Goal: Answer question/provide support: Share knowledge or assist other users

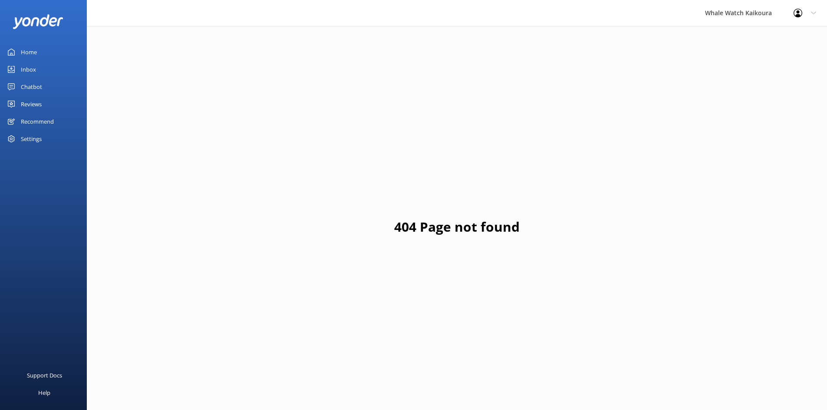
click at [45, 69] on link "Inbox" at bounding box center [43, 69] width 87 height 17
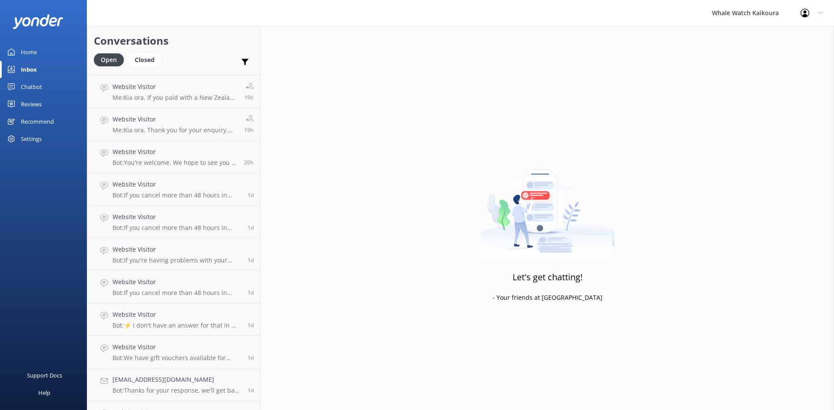
scroll to position [378, 0]
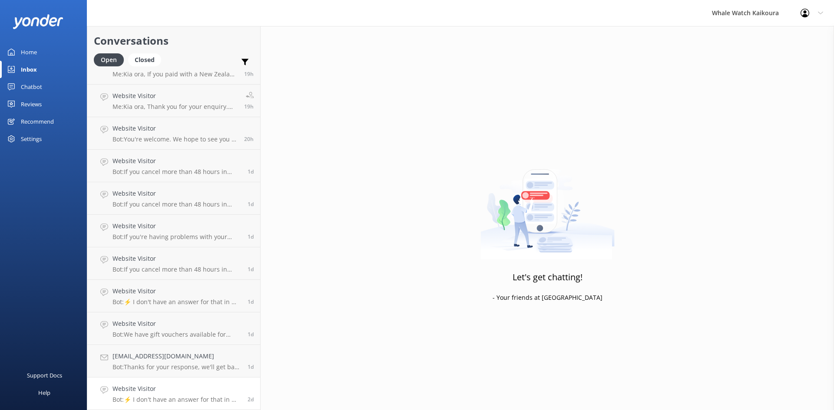
click at [241, 391] on div "2d" at bounding box center [247, 393] width 13 height 19
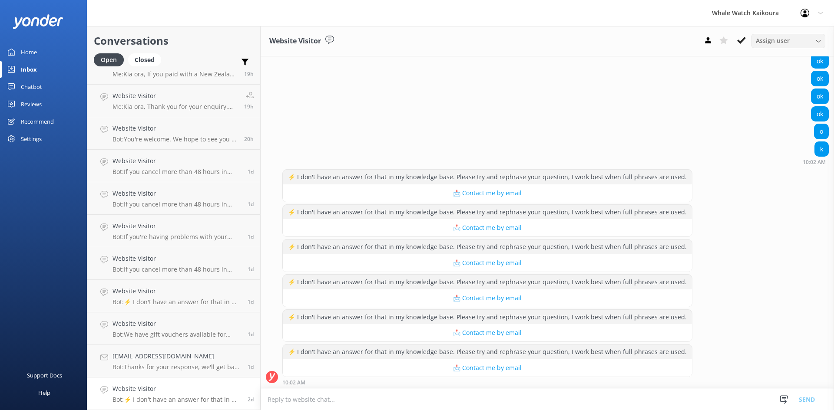
scroll to position [294, 0]
click at [739, 42] on use at bounding box center [741, 40] width 9 height 7
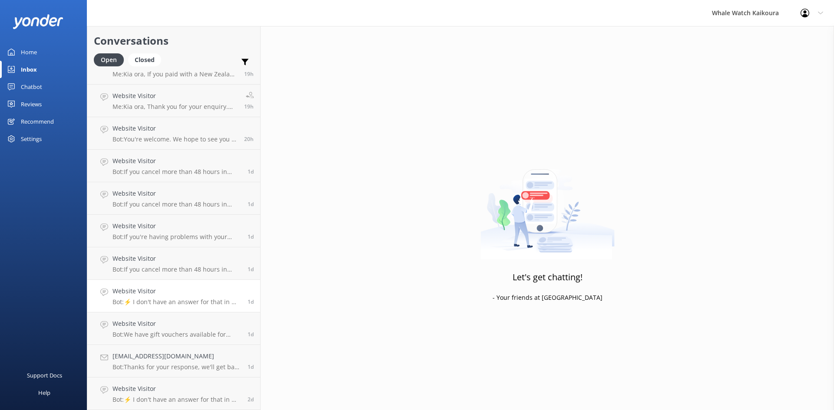
scroll to position [345, 0]
click at [198, 334] on p "Bot: ⚡ I don't have an answer for that in my knowledge base. Please try and rep…" at bounding box center [176, 335] width 129 height 8
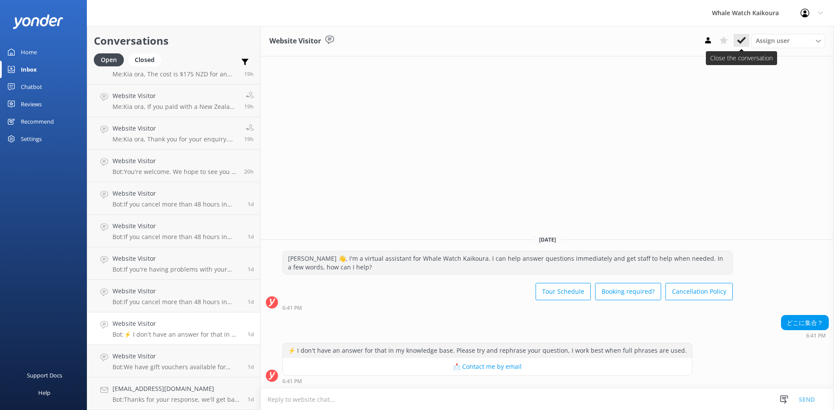
click at [742, 42] on use at bounding box center [741, 40] width 9 height 7
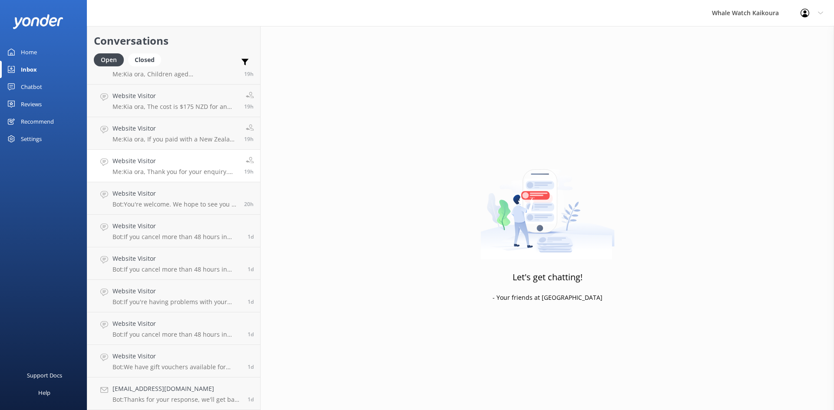
scroll to position [313, 0]
click at [228, 172] on p "Me: [PERSON_NAME], Thank you for your enquiry. We do not offer any group discou…" at bounding box center [174, 172] width 125 height 8
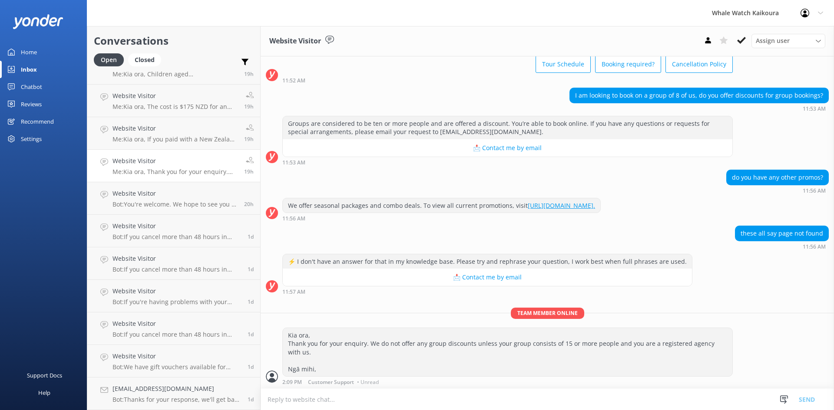
scroll to position [56, 0]
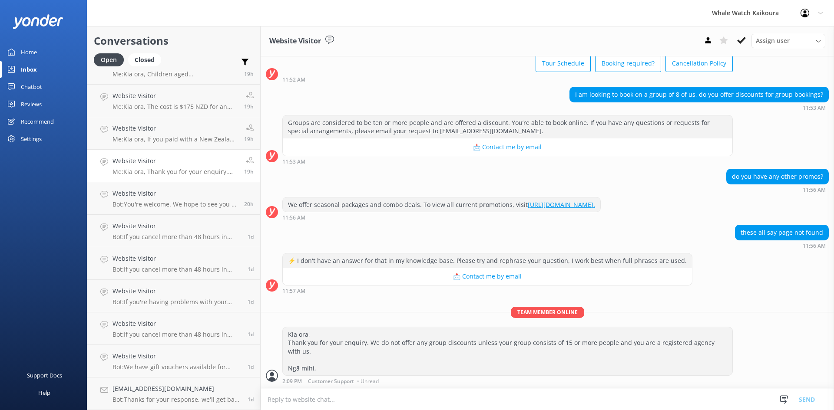
drag, startPoint x: 742, startPoint y: 40, endPoint x: 642, endPoint y: 74, distance: 105.4
click at [742, 41] on use at bounding box center [741, 40] width 9 height 7
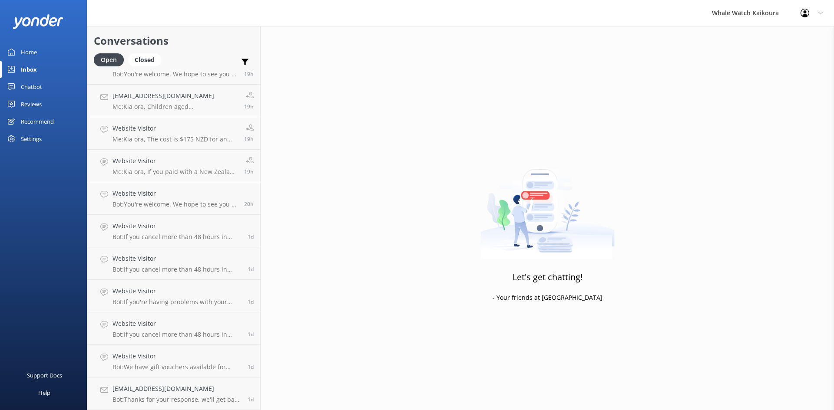
scroll to position [280, 0]
click at [178, 277] on link "Website Visitor Bot: If you cancel more than 48 hours in advance of your tour d…" at bounding box center [173, 263] width 173 height 33
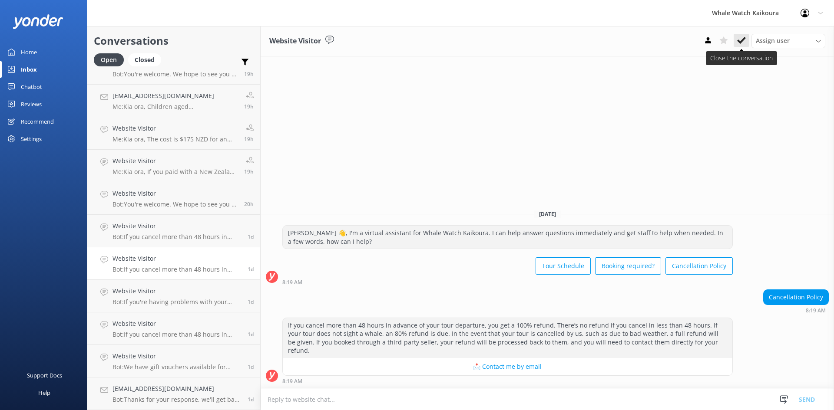
click at [737, 41] on icon at bounding box center [741, 40] width 9 height 9
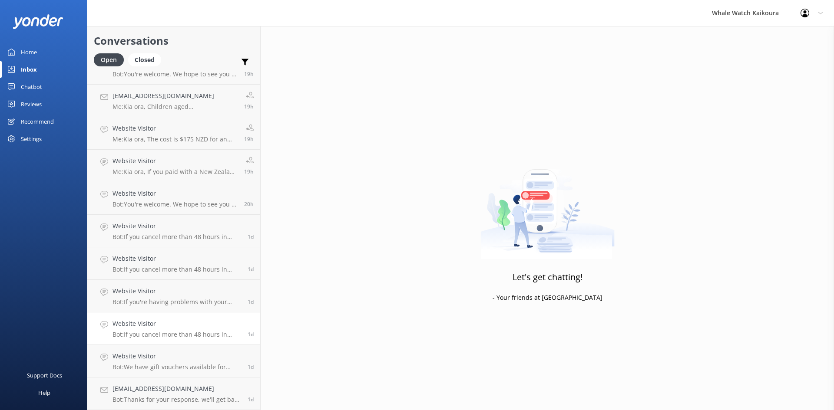
scroll to position [247, 0]
click at [193, 345] on link "Website Visitor Bot: If you cancel more than 48 hours in advance of your tour d…" at bounding box center [173, 329] width 173 height 33
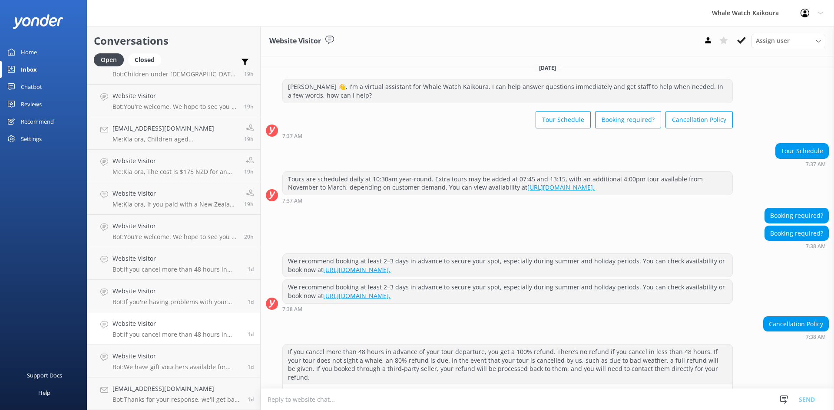
scroll to position [18, 0]
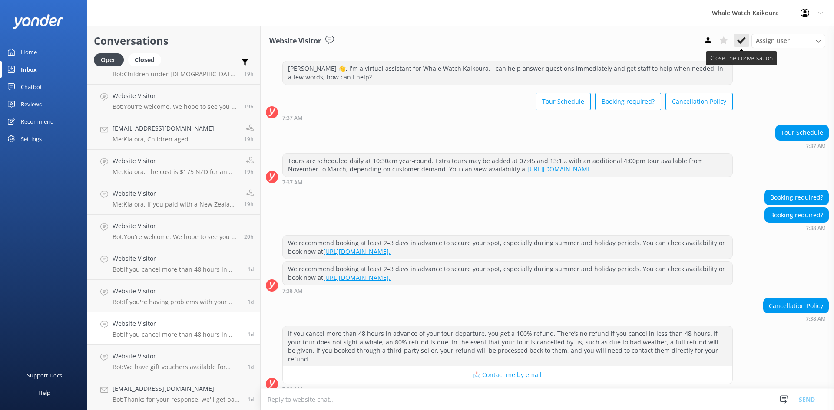
click at [737, 41] on use at bounding box center [741, 40] width 9 height 7
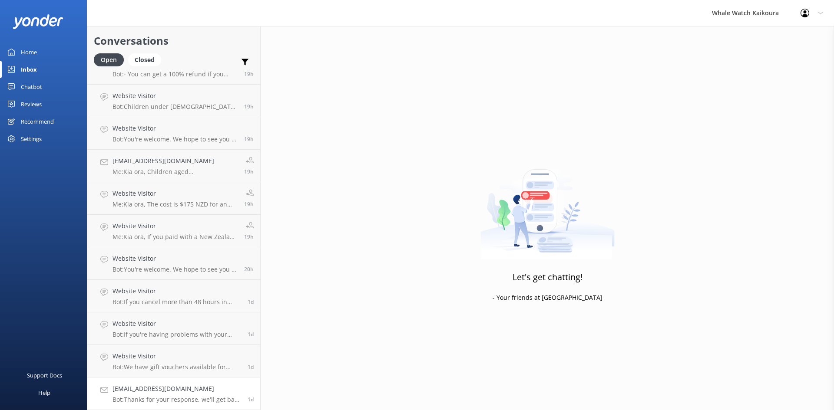
scroll to position [215, 0]
click at [153, 383] on link "[EMAIL_ADDRESS][DOMAIN_NAME] Bot: Thanks for your response, we'll get back to y…" at bounding box center [173, 394] width 173 height 33
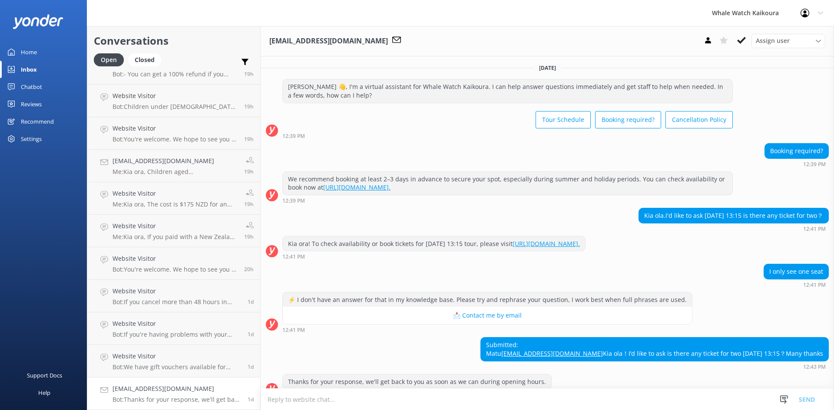
scroll to position [30, 0]
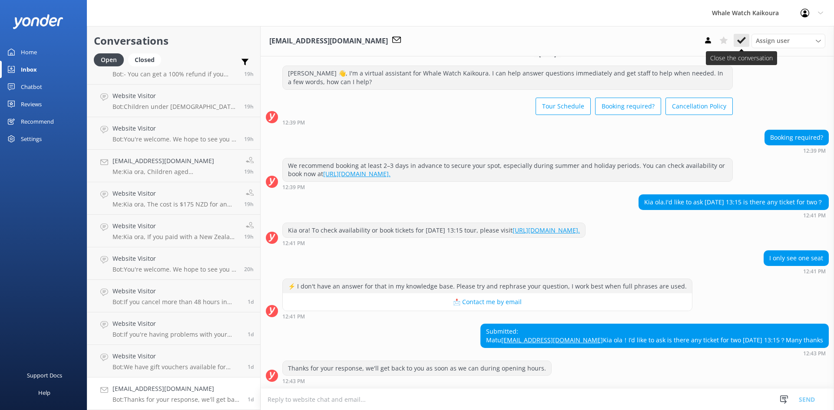
click at [736, 35] on button at bounding box center [741, 40] width 16 height 13
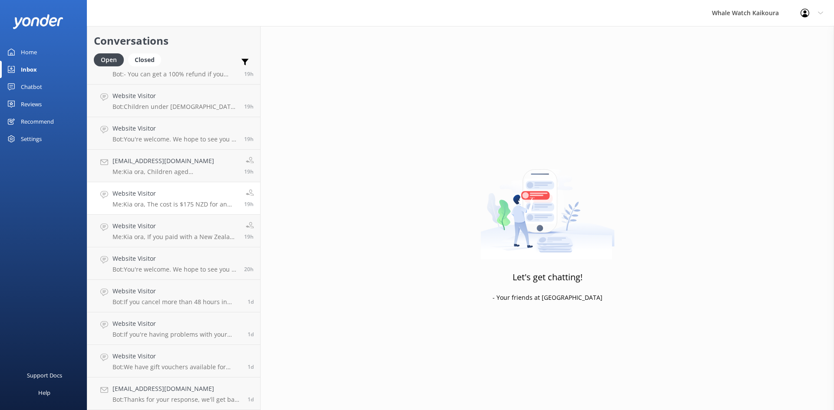
scroll to position [182, 0]
click at [168, 266] on p "Me: [PERSON_NAME], If you paid with a New Zealand credit card, the refund can t…" at bounding box center [174, 270] width 125 height 8
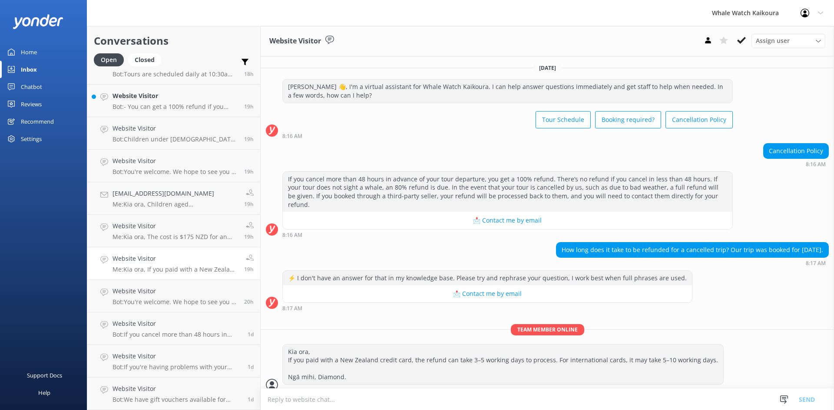
scroll to position [0, 0]
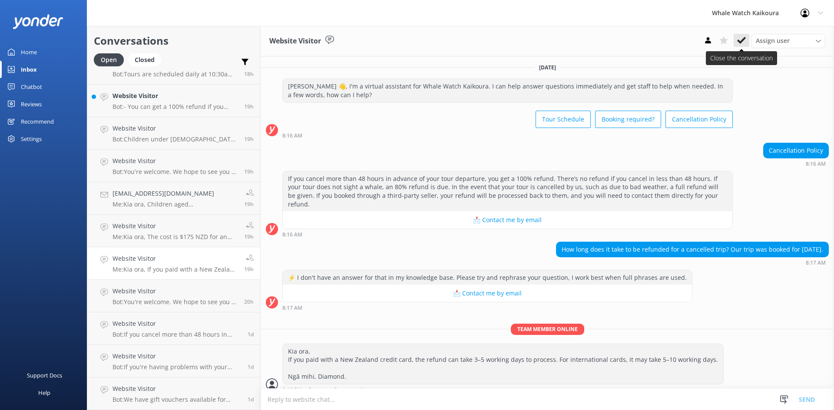
click at [739, 39] on icon at bounding box center [741, 40] width 9 height 9
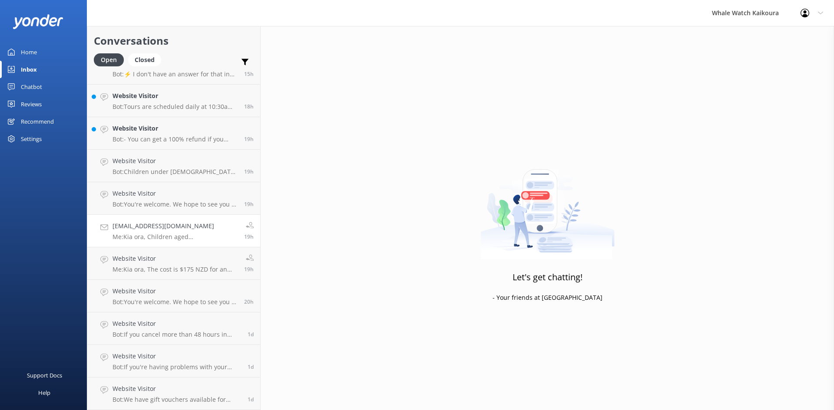
scroll to position [150, 0]
click at [183, 256] on h4 "Website Visitor" at bounding box center [174, 259] width 125 height 10
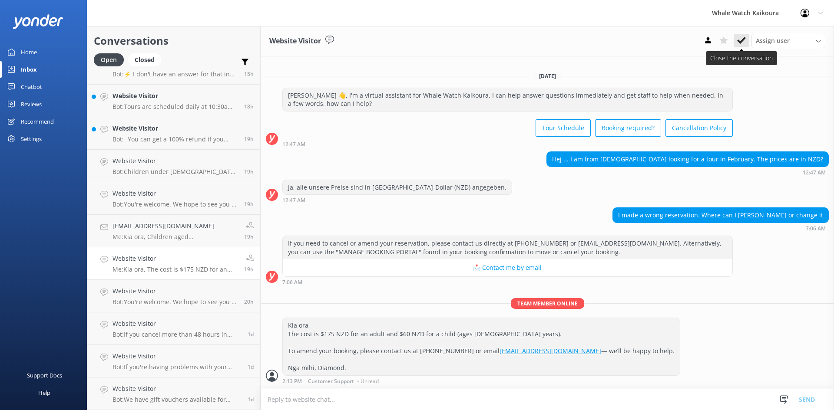
click at [742, 42] on icon at bounding box center [741, 40] width 9 height 9
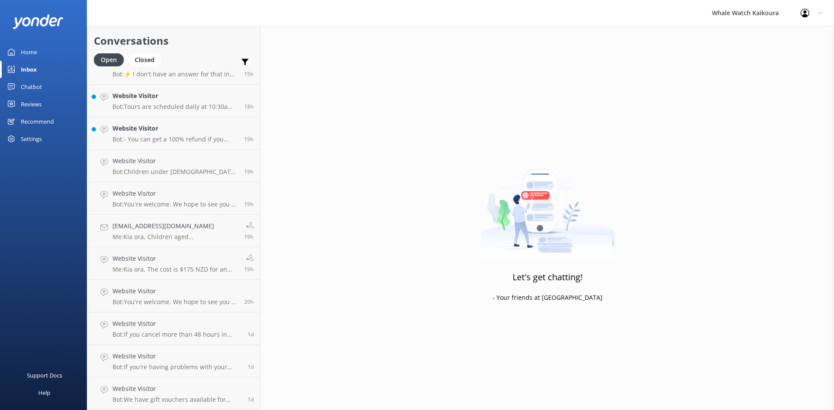
scroll to position [117, 0]
click at [181, 391] on h4 "Website Visitor" at bounding box center [176, 389] width 129 height 10
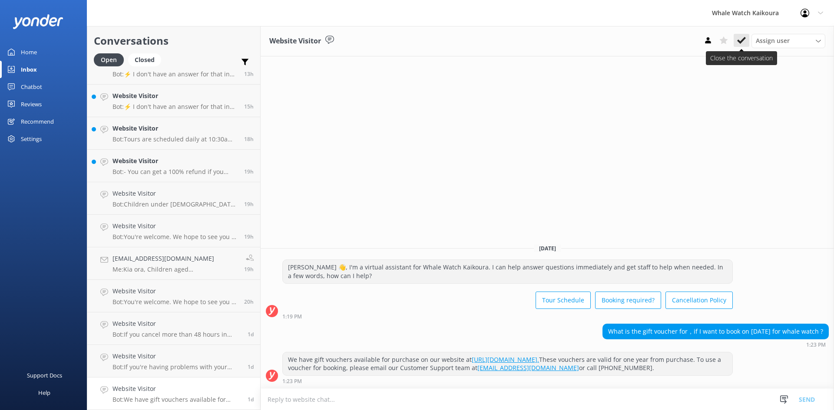
click at [742, 40] on use at bounding box center [741, 40] width 9 height 7
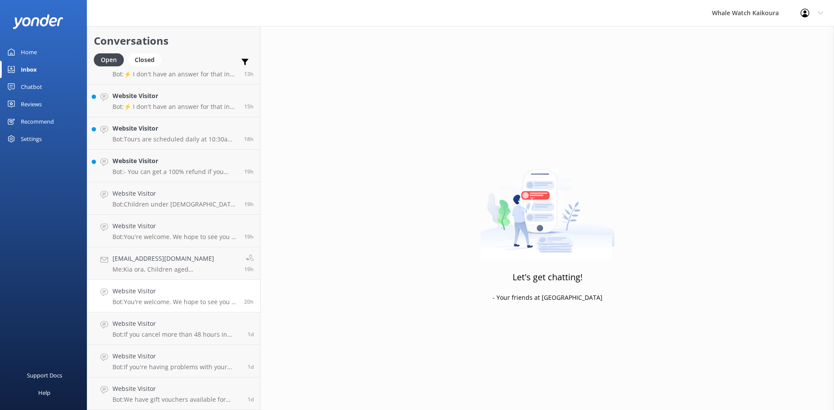
scroll to position [85, 0]
click at [166, 363] on div "Website Visitor Bot: If you cancel more than 48 hours in advance of your tour d…" at bounding box center [176, 361] width 129 height 19
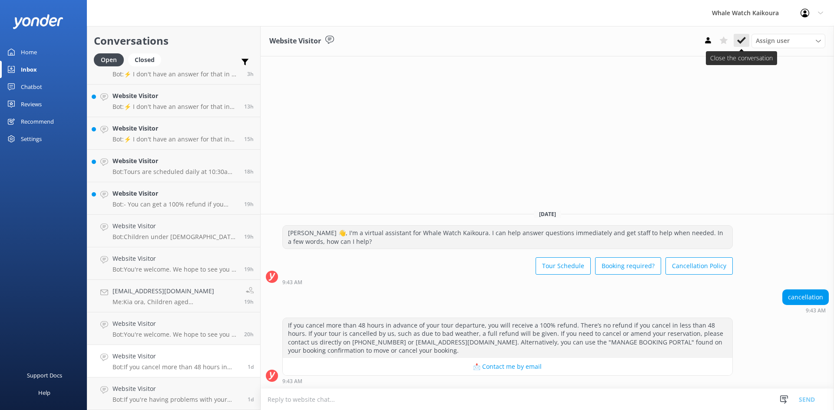
click at [739, 42] on use at bounding box center [741, 40] width 9 height 7
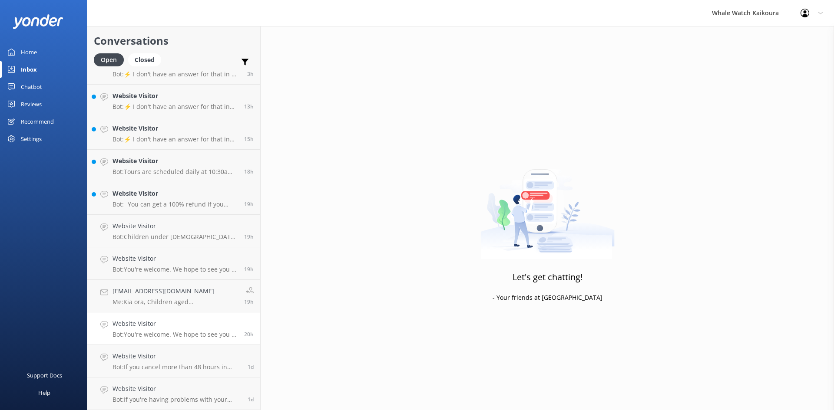
scroll to position [52, 0]
drag, startPoint x: 190, startPoint y: 397, endPoint x: 208, endPoint y: 387, distance: 21.0
click at [191, 397] on p "Bot: If you're having problems with your booking, please email your request to …" at bounding box center [176, 400] width 129 height 8
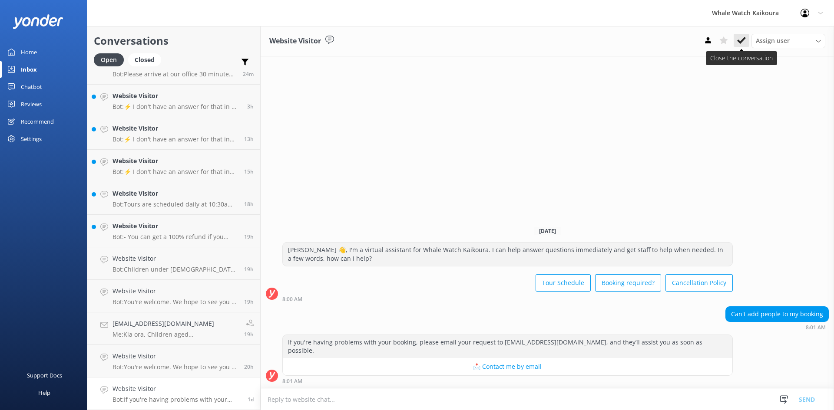
click at [742, 40] on use at bounding box center [741, 40] width 9 height 7
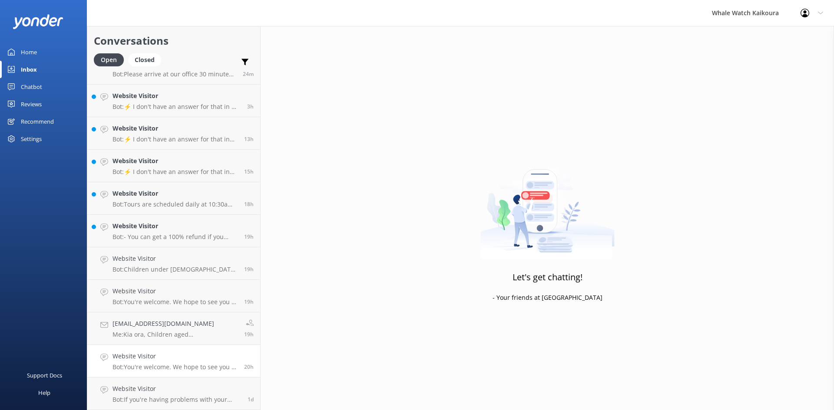
click at [194, 366] on p "Bot: You're welcome. We hope to see you at Whale Watch [PERSON_NAME] soon!" at bounding box center [174, 367] width 125 height 8
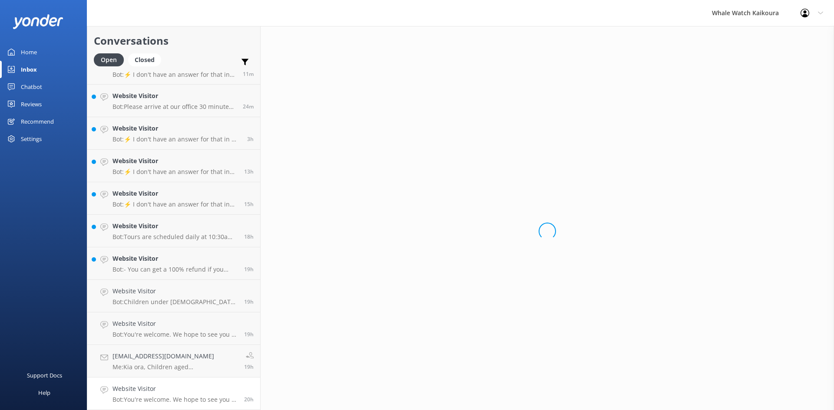
scroll to position [20, 0]
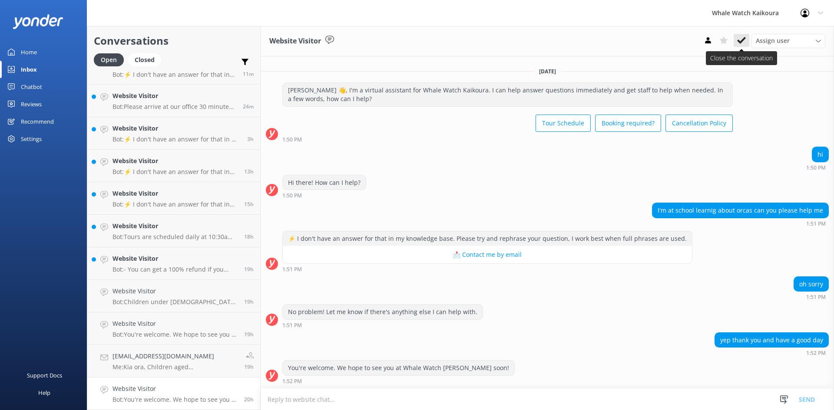
click at [739, 43] on icon at bounding box center [741, 40] width 9 height 9
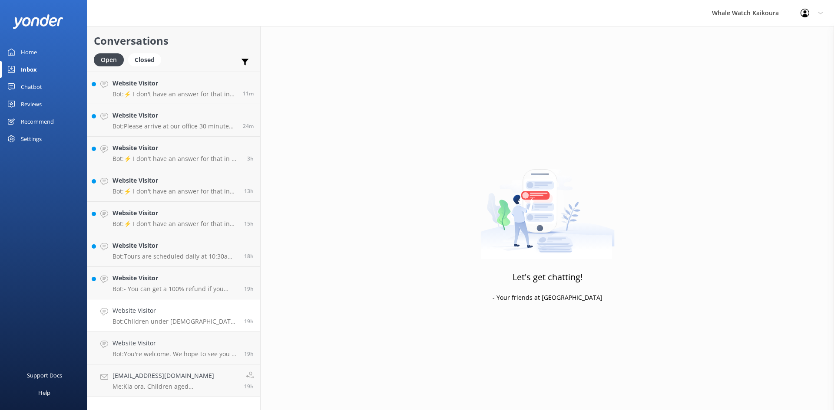
click at [171, 324] on p "Bot: Children under [DEMOGRAPHIC_DATA] are not permitted on our tours. You may …" at bounding box center [174, 322] width 125 height 8
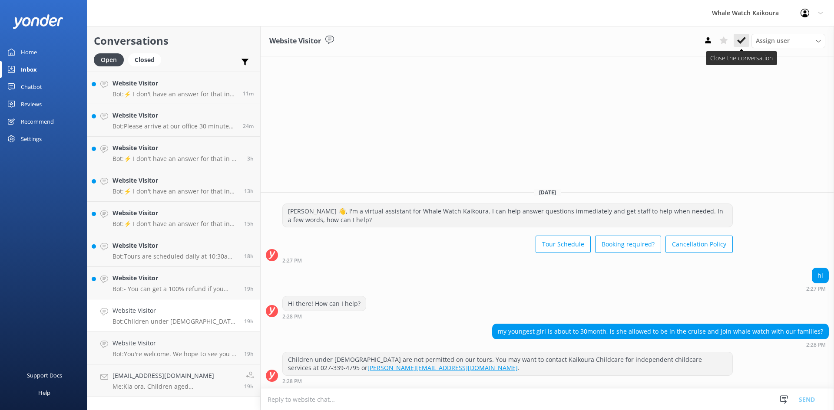
click at [738, 42] on use at bounding box center [741, 40] width 9 height 7
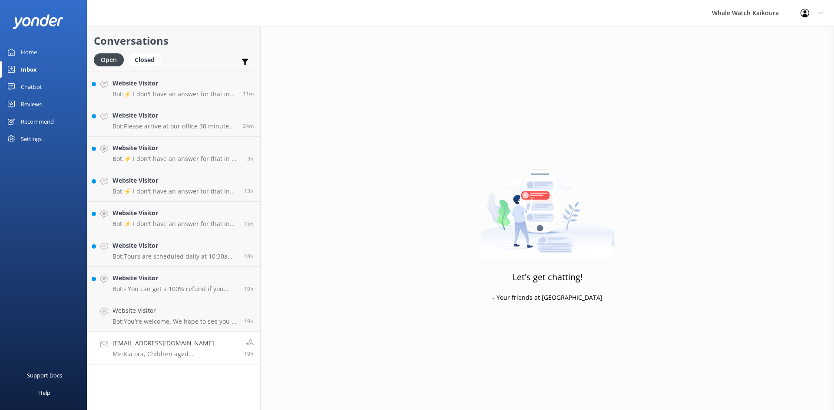
click at [172, 343] on h4 "[EMAIL_ADDRESS][DOMAIN_NAME]" at bounding box center [174, 344] width 125 height 10
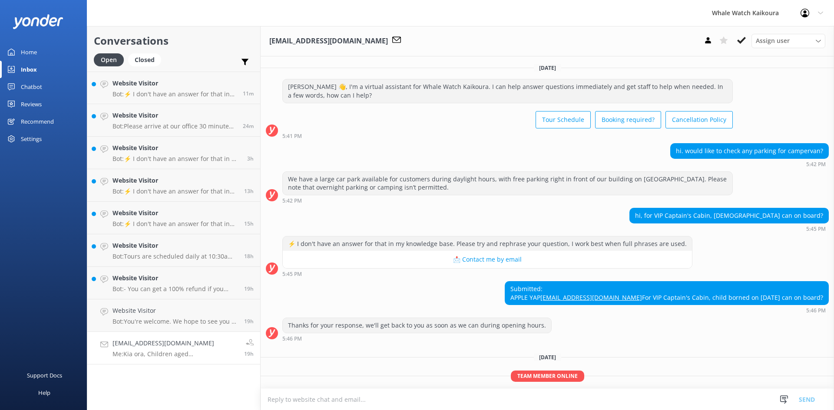
scroll to position [134, 0]
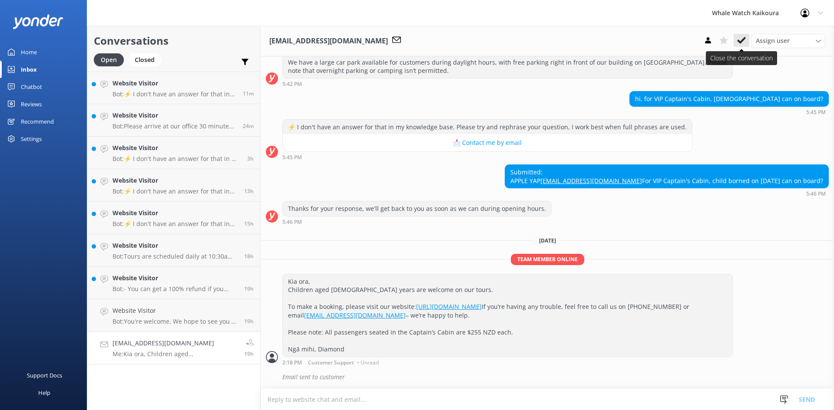
click at [740, 38] on icon at bounding box center [741, 40] width 9 height 9
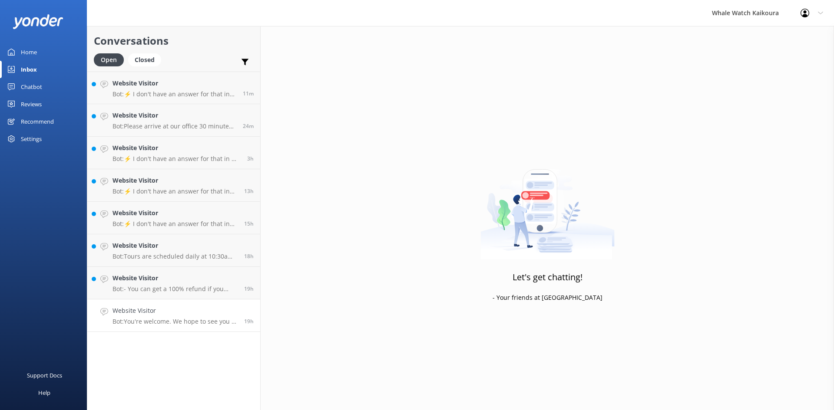
click at [182, 317] on div "Website Visitor Bot: You're welcome. We hope to see you at Whale Watch [PERSON_…" at bounding box center [174, 315] width 125 height 19
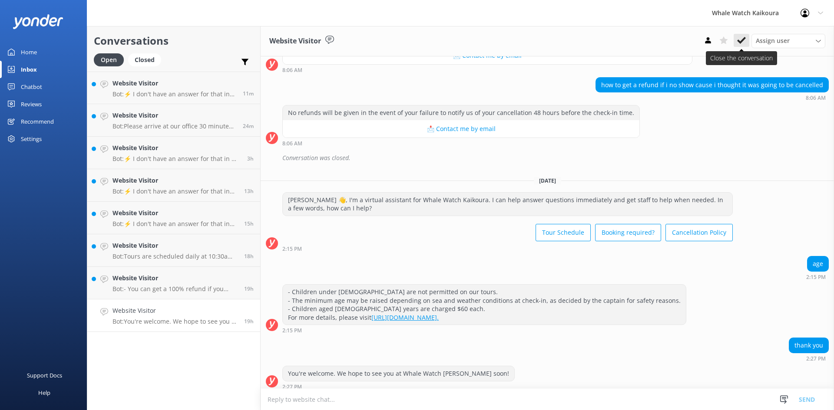
click at [743, 44] on icon at bounding box center [741, 40] width 9 height 9
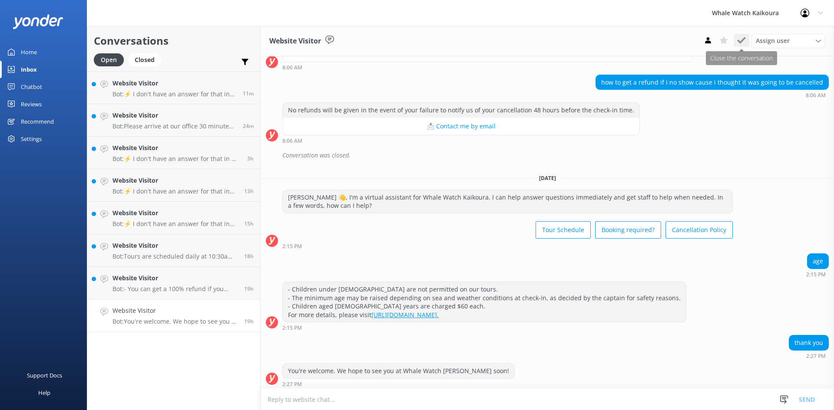
scroll to position [1639, 0]
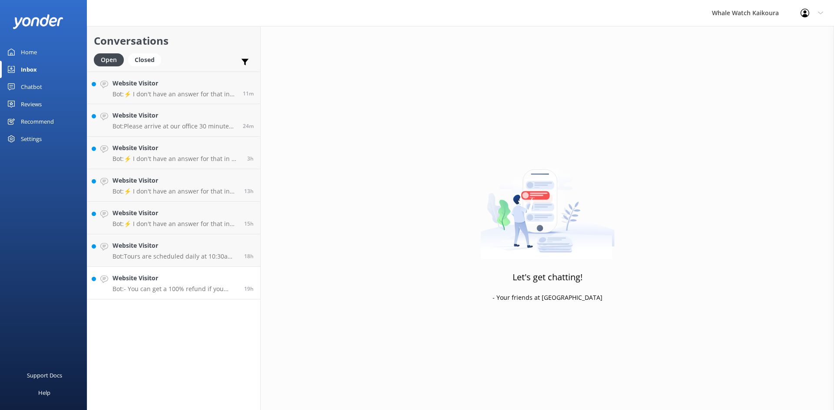
click at [185, 279] on h4 "Website Visitor" at bounding box center [174, 279] width 125 height 10
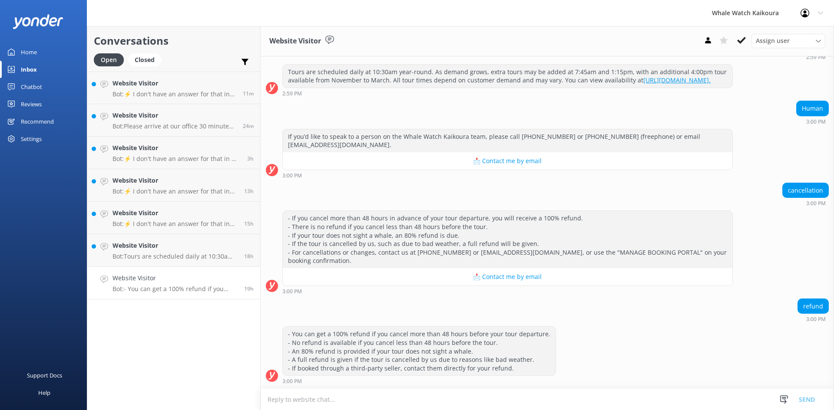
scroll to position [116, 0]
click at [739, 41] on use at bounding box center [741, 40] width 9 height 7
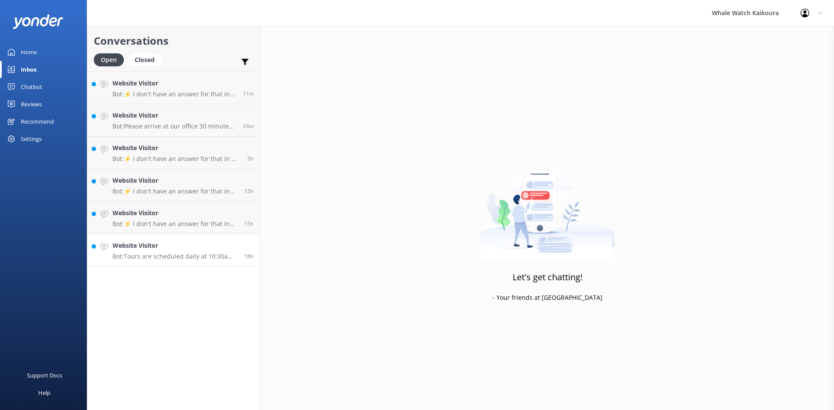
click at [180, 257] on p "Bot: Tours are scheduled daily at 10:30am year-round. Extra tours may be added …" at bounding box center [174, 257] width 125 height 8
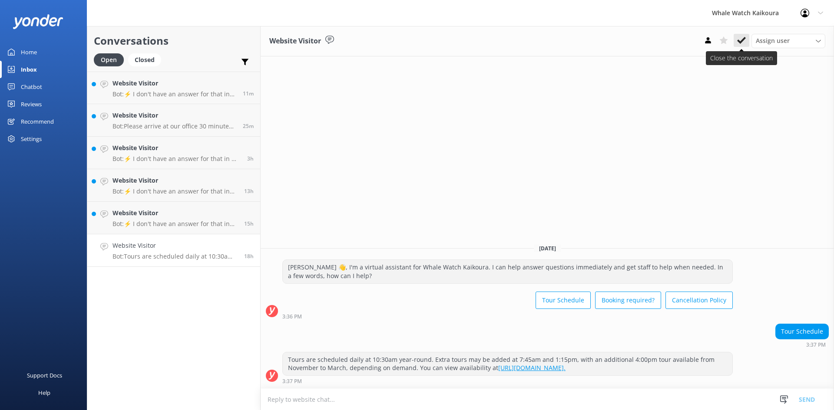
click at [741, 46] on button at bounding box center [741, 40] width 16 height 13
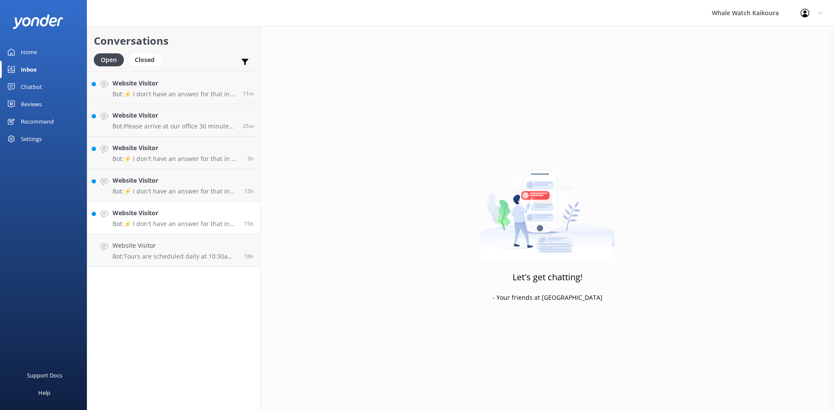
click at [189, 229] on link "Website Visitor Bot: ⚡ I don't have an answer for that in my knowledge base. Pl…" at bounding box center [173, 218] width 173 height 33
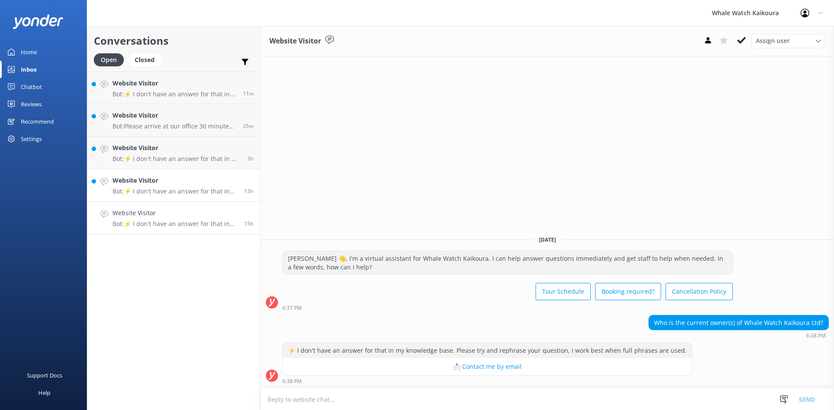
click at [178, 175] on link "Website Visitor Bot: ⚡ I don't have an answer for that in my knowledge base. Pl…" at bounding box center [173, 185] width 173 height 33
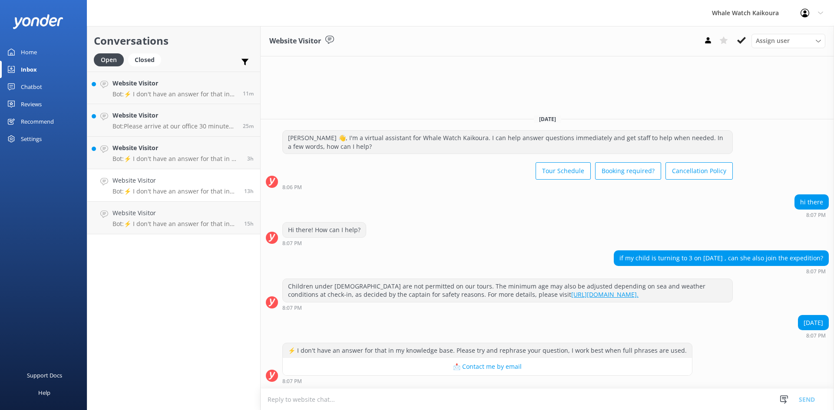
drag, startPoint x: 833, startPoint y: 243, endPoint x: 813, endPoint y: 216, distance: 34.1
click at [827, 230] on div "Hi there! How can I help? 8:07 PM" at bounding box center [547, 234] width 573 height 24
click at [162, 118] on h4 "Website Visitor" at bounding box center [174, 116] width 124 height 10
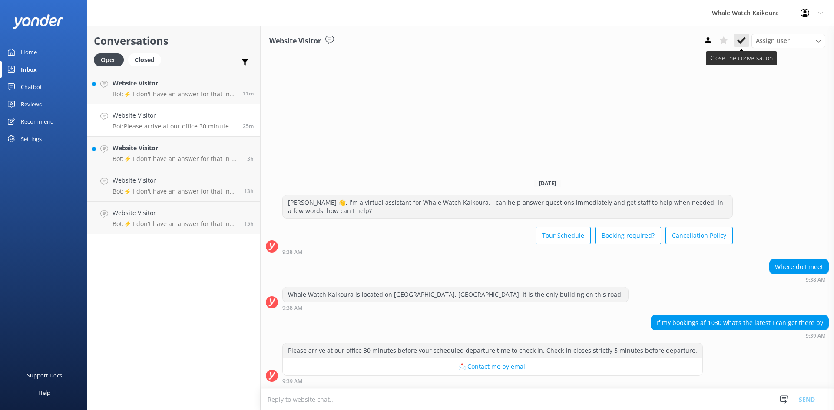
drag, startPoint x: 742, startPoint y: 40, endPoint x: 666, endPoint y: 34, distance: 75.7
click at [741, 39] on icon at bounding box center [741, 40] width 9 height 9
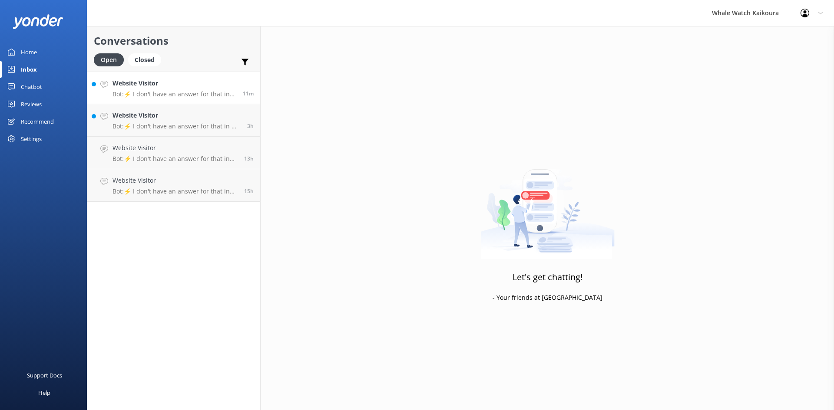
click at [194, 86] on h4 "Website Visitor" at bounding box center [174, 84] width 124 height 10
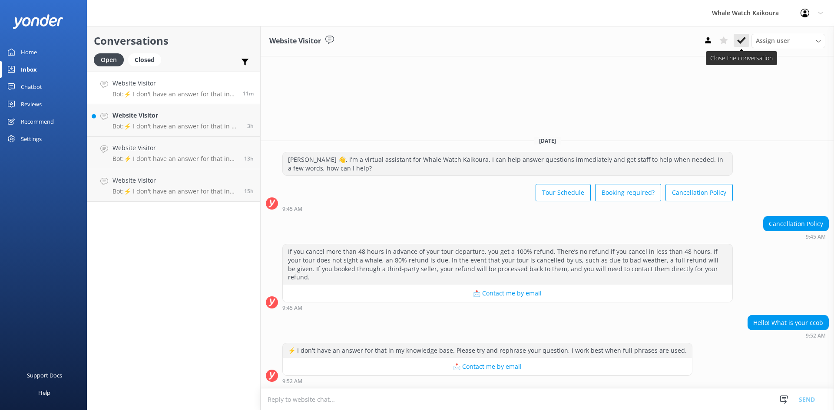
click at [737, 46] on button at bounding box center [741, 40] width 16 height 13
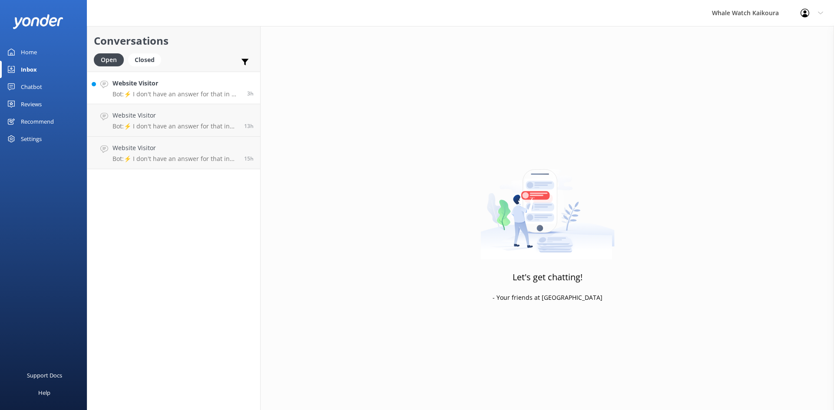
click at [200, 91] on p "Bot: ⚡ I don't have an answer for that in my knowledge base. Please try and rep…" at bounding box center [176, 94] width 128 height 8
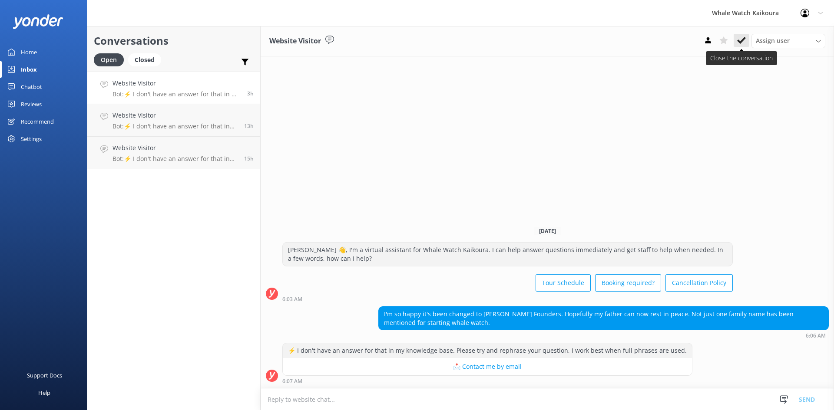
click at [745, 41] on icon at bounding box center [741, 40] width 9 height 9
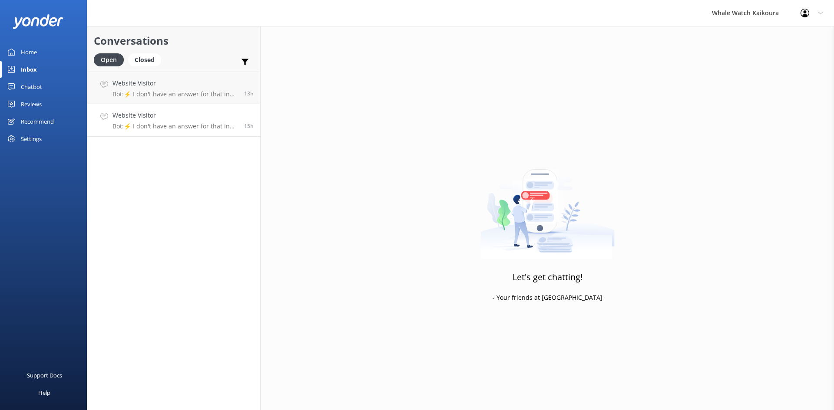
click at [168, 108] on link "Website Visitor Bot: ⚡ I don't have an answer for that in my knowledge base. Pl…" at bounding box center [173, 120] width 173 height 33
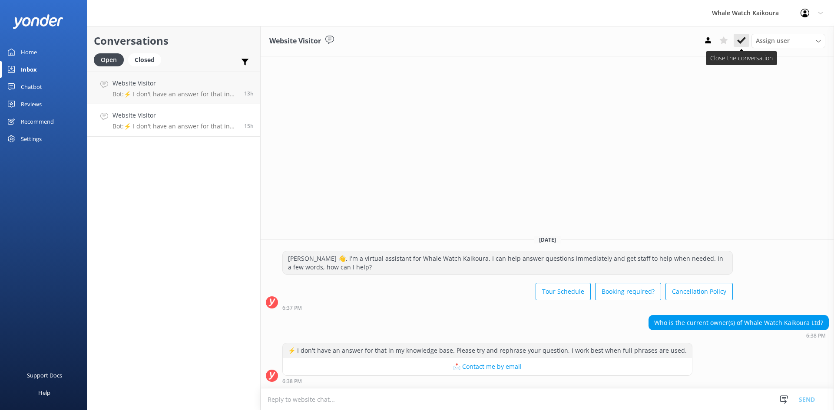
click at [740, 39] on icon at bounding box center [741, 40] width 9 height 9
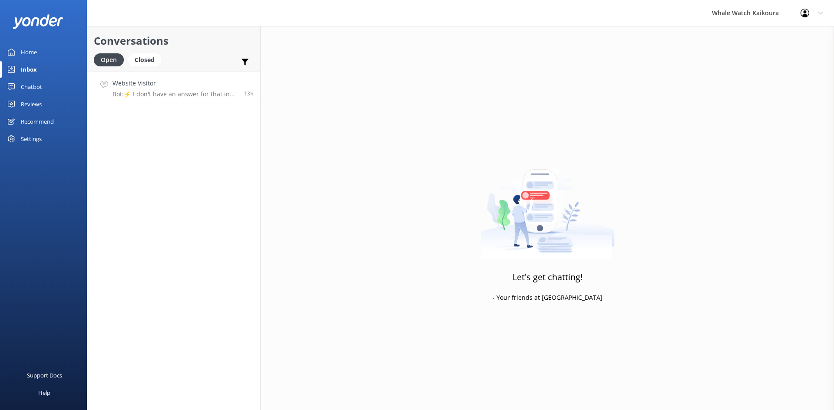
click at [180, 92] on p "Bot: ⚡ I don't have an answer for that in my knowledge base. Please try and rep…" at bounding box center [174, 94] width 125 height 8
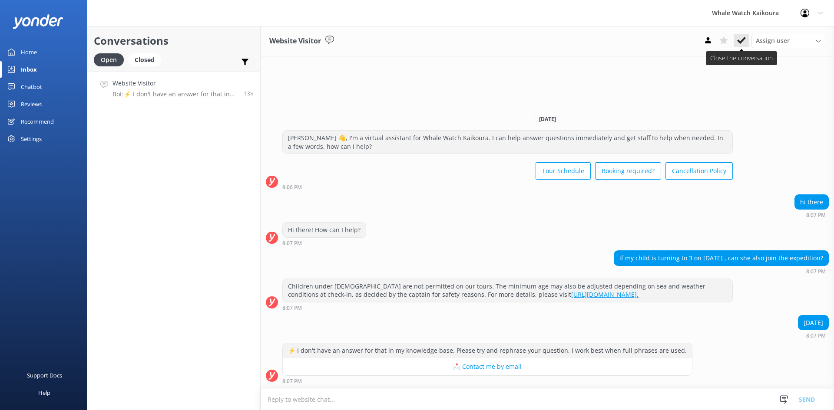
click at [743, 43] on icon at bounding box center [741, 40] width 9 height 9
